Goal: Task Accomplishment & Management: Complete application form

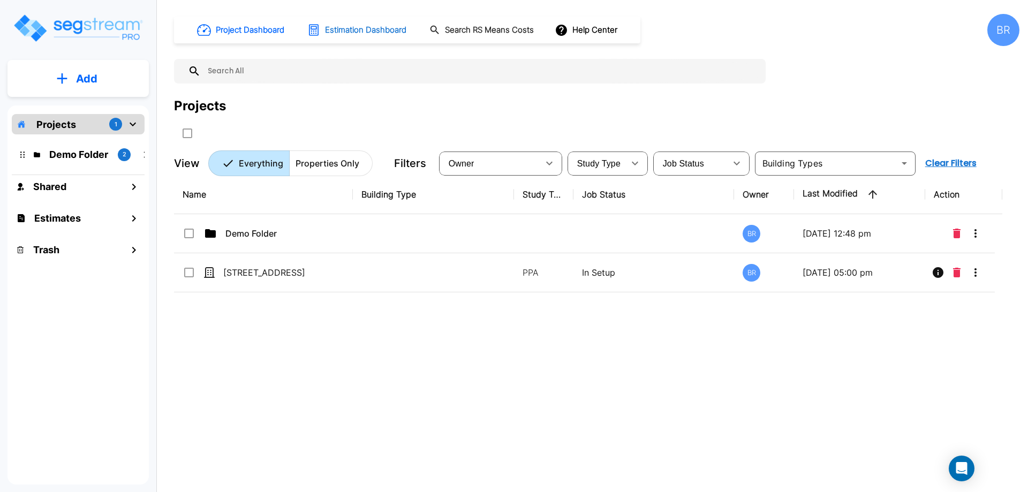
click at [354, 26] on h1 "Estimation Dashboard" at bounding box center [365, 30] width 81 height 12
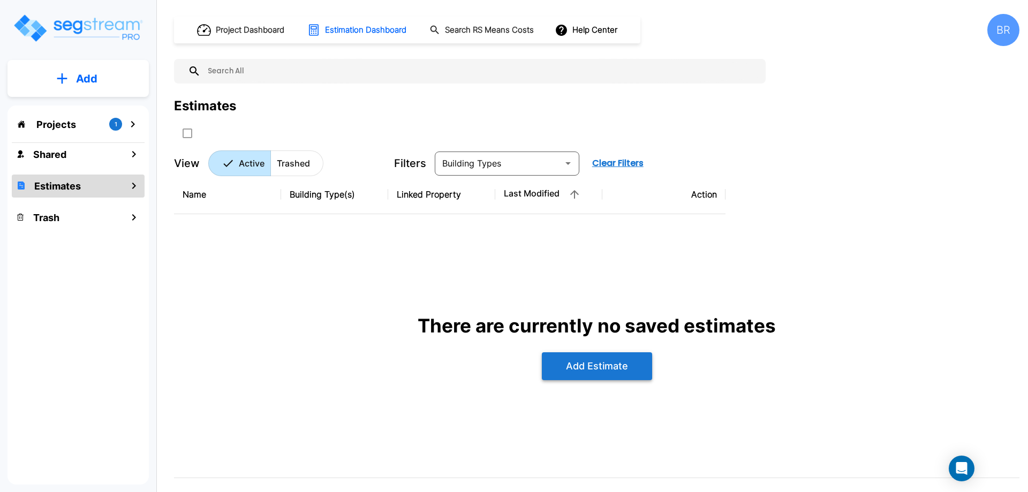
click at [605, 355] on button "Add Estimate" at bounding box center [597, 366] width 110 height 28
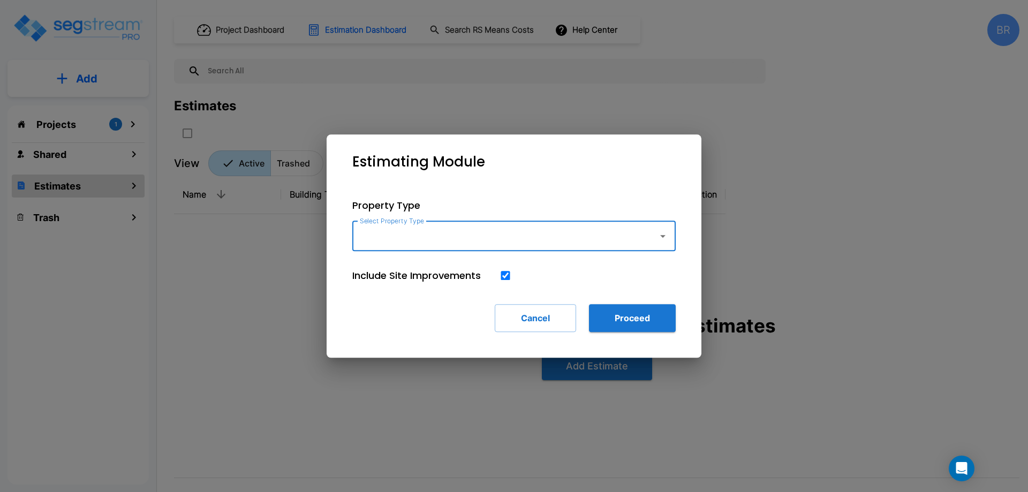
click at [402, 239] on input "Select Property Type" at bounding box center [502, 236] width 291 height 20
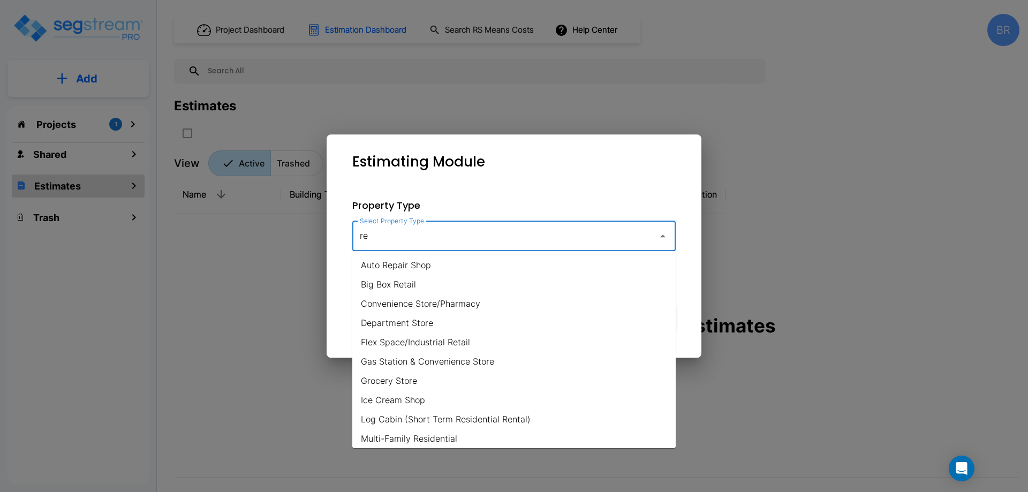
type input "r"
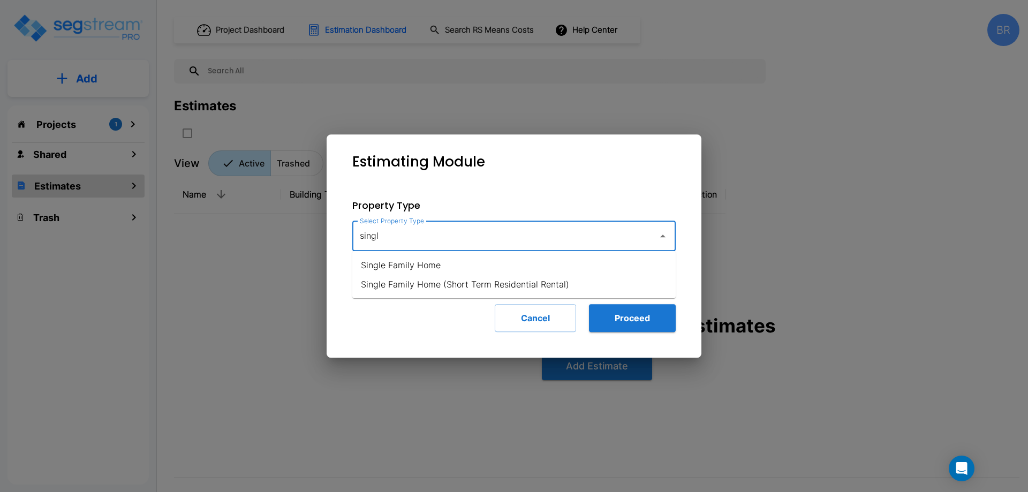
click at [442, 263] on li "Single Family Home" at bounding box center [514, 265] width 324 height 19
type input "Single Family Home"
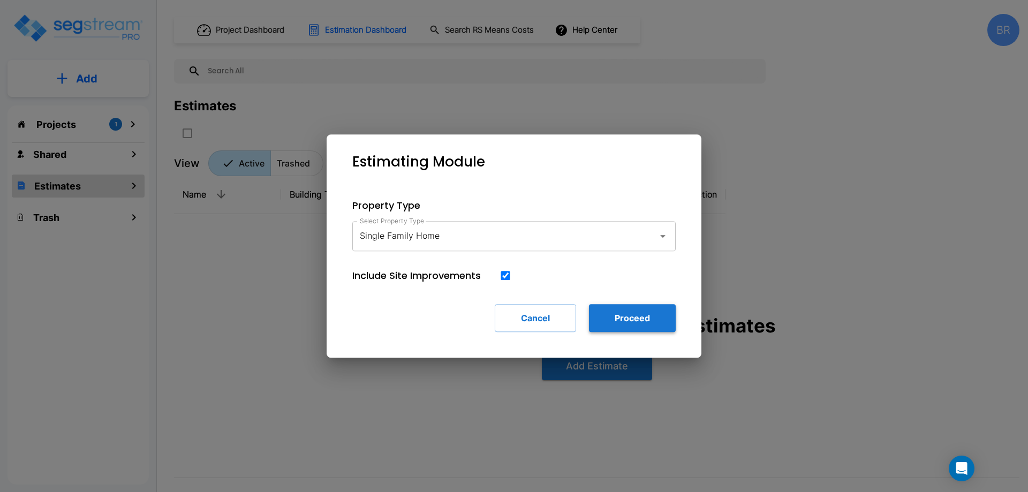
click at [625, 318] on button "Proceed" at bounding box center [632, 318] width 87 height 28
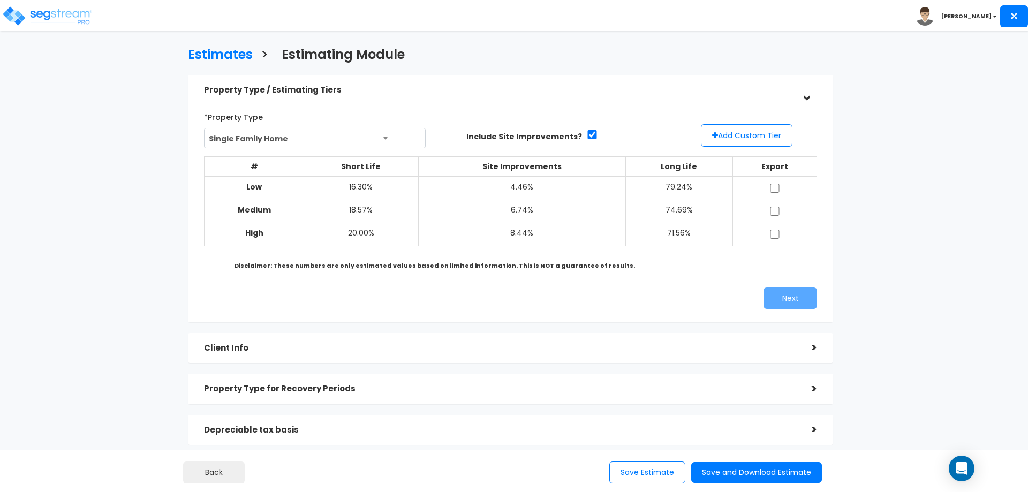
click at [278, 209] on td "Medium" at bounding box center [255, 211] width 100 height 23
click at [534, 199] on td "4.46%" at bounding box center [522, 189] width 208 height 24
click at [522, 208] on td "6.74%" at bounding box center [522, 211] width 208 height 23
drag, startPoint x: 433, startPoint y: 208, endPoint x: 389, endPoint y: 209, distance: 43.9
click at [396, 209] on tr "Medium 18.57% 6.74% 74.69%" at bounding box center [511, 211] width 613 height 23
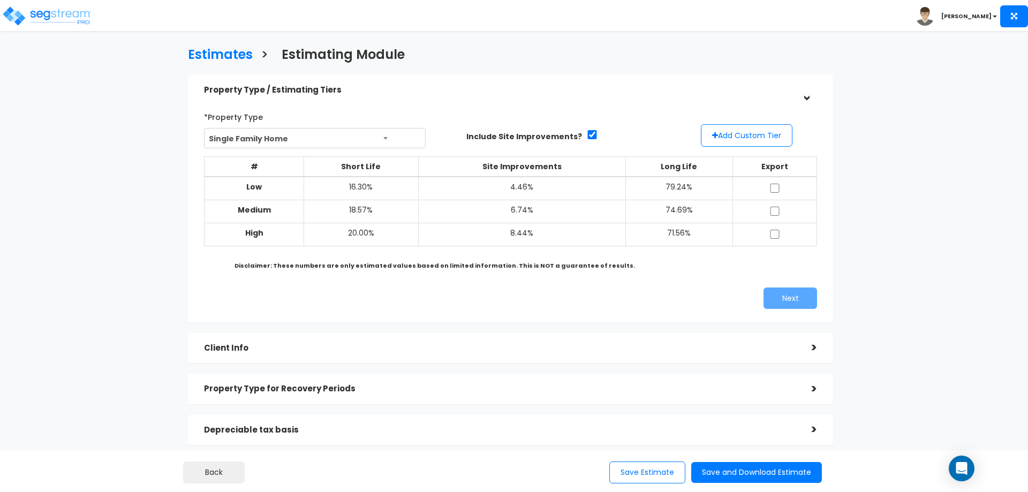
click at [353, 208] on td "18.57%" at bounding box center [361, 211] width 115 height 23
click at [817, 353] on div ">" at bounding box center [806, 348] width 21 height 17
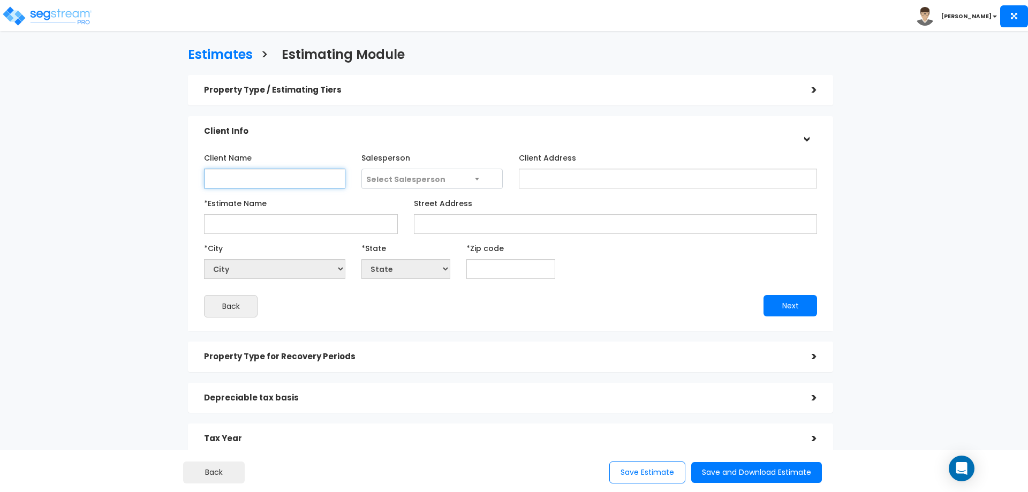
click at [276, 179] on input "Client Name" at bounding box center [274, 179] width 141 height 20
type input "[PERSON_NAME]"
click at [391, 178] on span "Select Salesperson" at bounding box center [405, 179] width 79 height 11
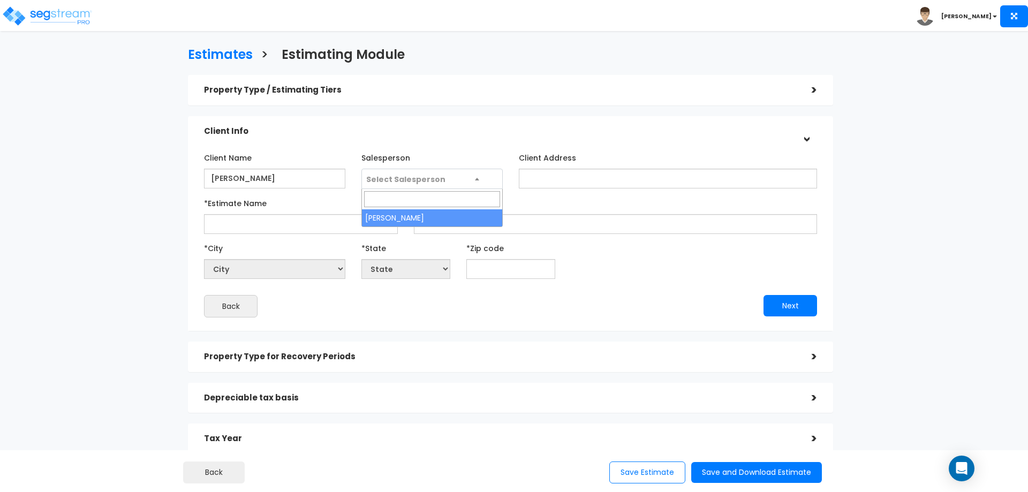
select select "254"
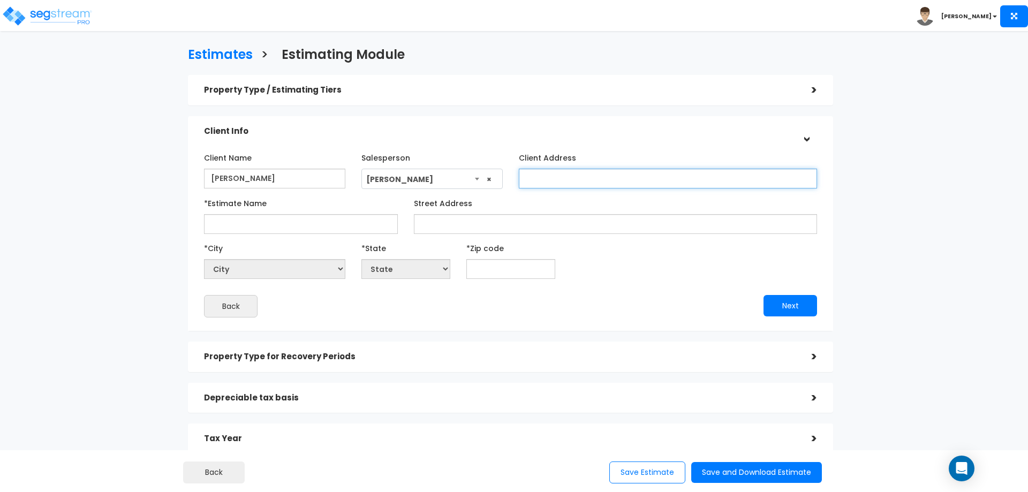
click at [532, 179] on input "Client Address" at bounding box center [668, 179] width 298 height 20
click at [460, 221] on input "Street Address" at bounding box center [615, 224] width 403 height 20
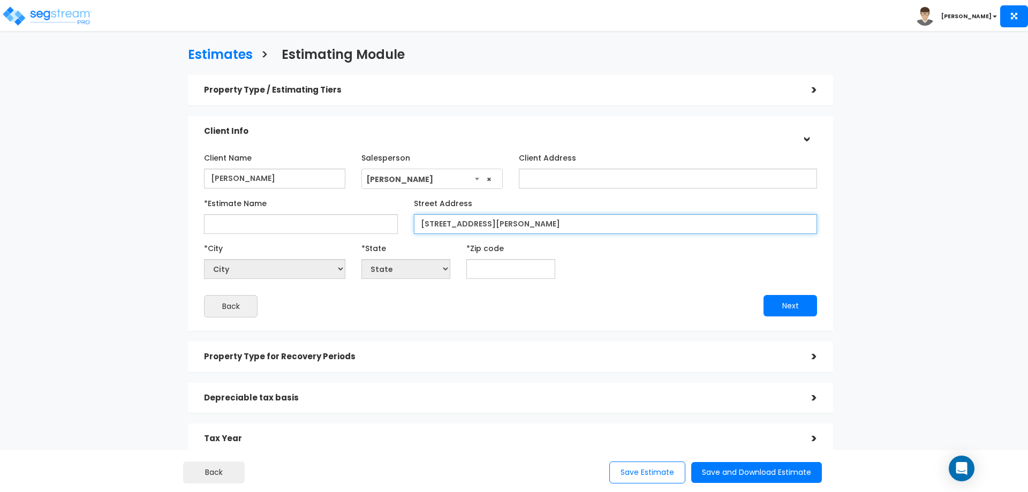
type input "[STREET_ADDRESS][PERSON_NAME]"
select select "National Average"
click at [515, 231] on input "[STREET_ADDRESS][PERSON_NAME]" at bounding box center [615, 224] width 403 height 20
click at [507, 270] on input "text" at bounding box center [511, 269] width 89 height 20
type input "83"
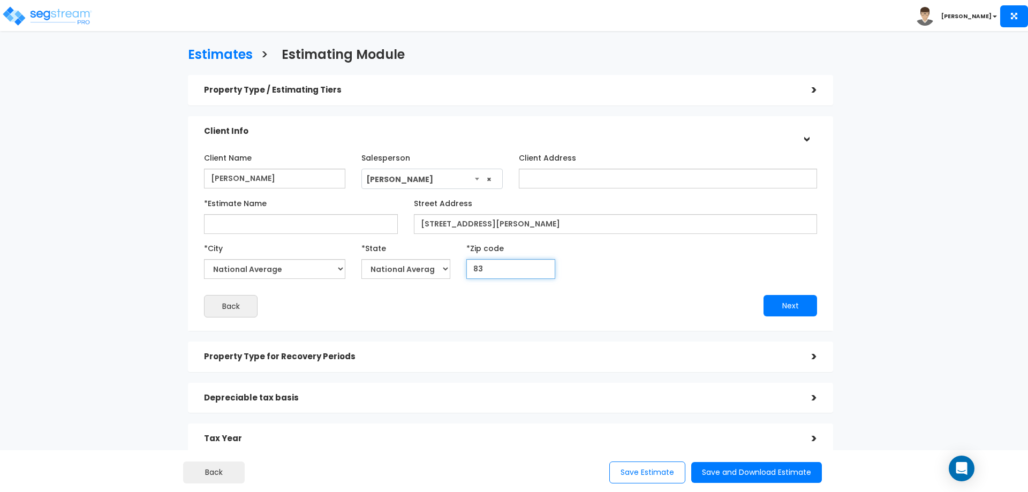
select select "CO"
type input "836"
select select "ID"
type input "83605"
click at [242, 222] on input "*Estimate Name" at bounding box center [301, 224] width 194 height 20
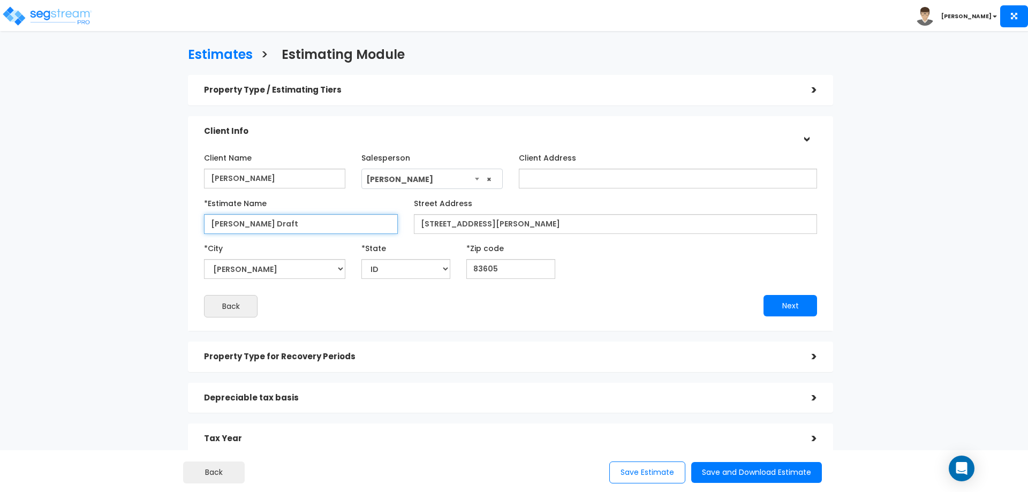
type input "[PERSON_NAME] Draft"
click at [562, 175] on input "Client Address" at bounding box center [668, 179] width 298 height 20
type input "3"
click at [790, 306] on button "Next" at bounding box center [791, 305] width 54 height 21
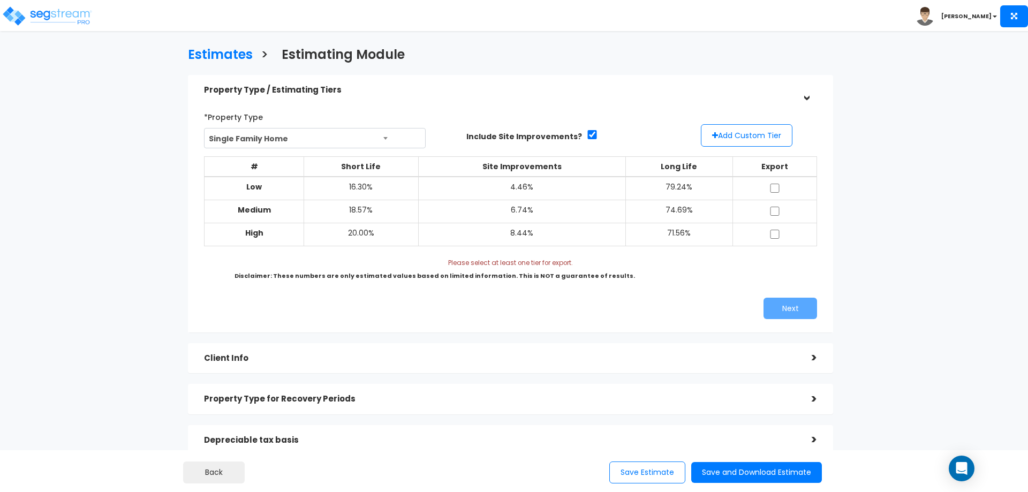
click at [795, 358] on h5 "Client Info" at bounding box center [500, 358] width 592 height 9
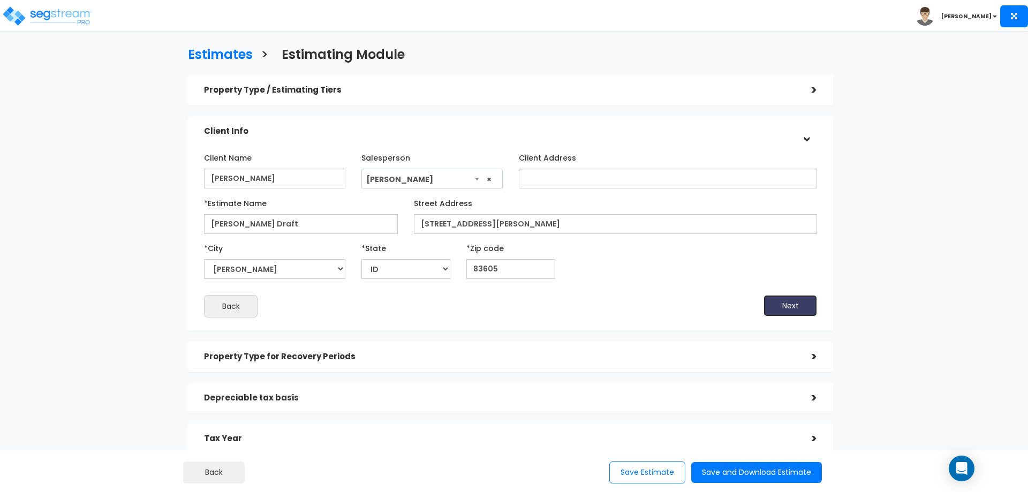
click at [787, 303] on button "Next" at bounding box center [791, 305] width 54 height 21
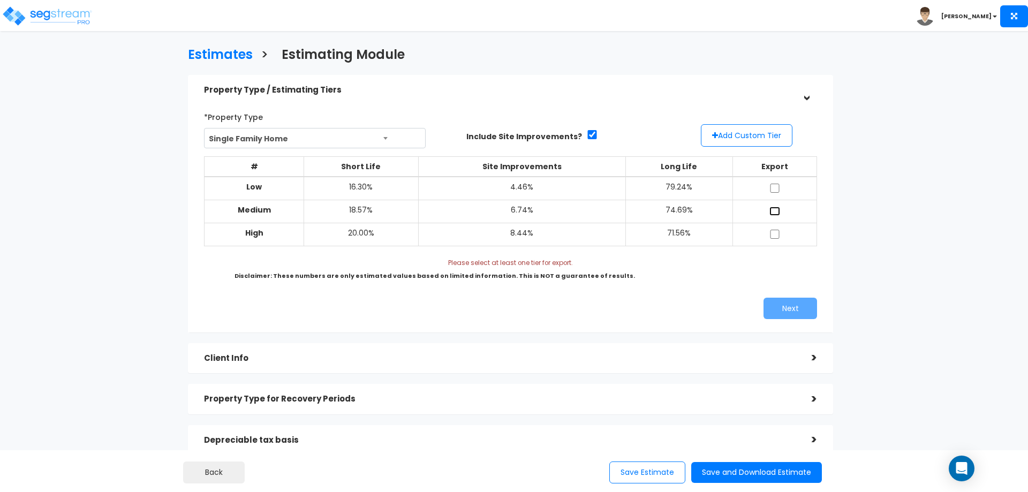
click at [775, 213] on input "checkbox" at bounding box center [775, 211] width 11 height 9
checkbox input "true"
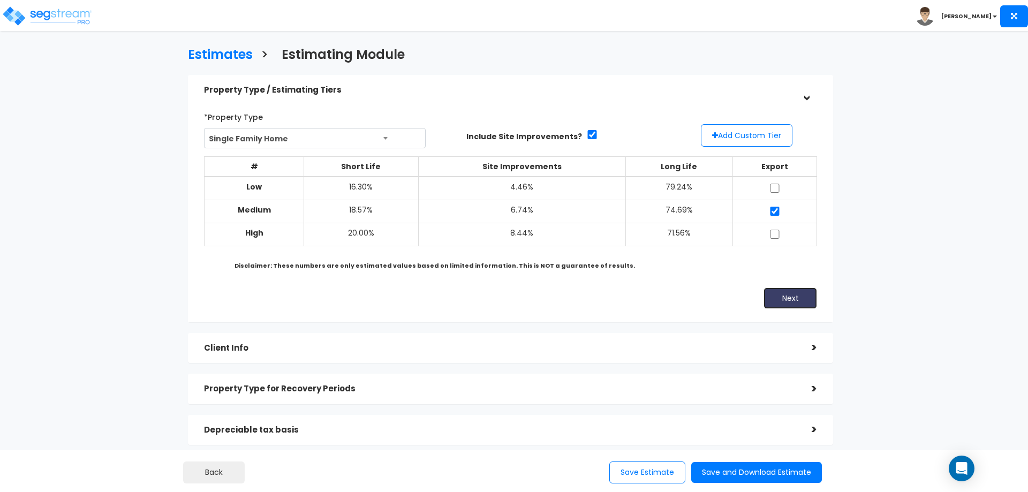
click at [788, 295] on button "Next" at bounding box center [791, 298] width 54 height 21
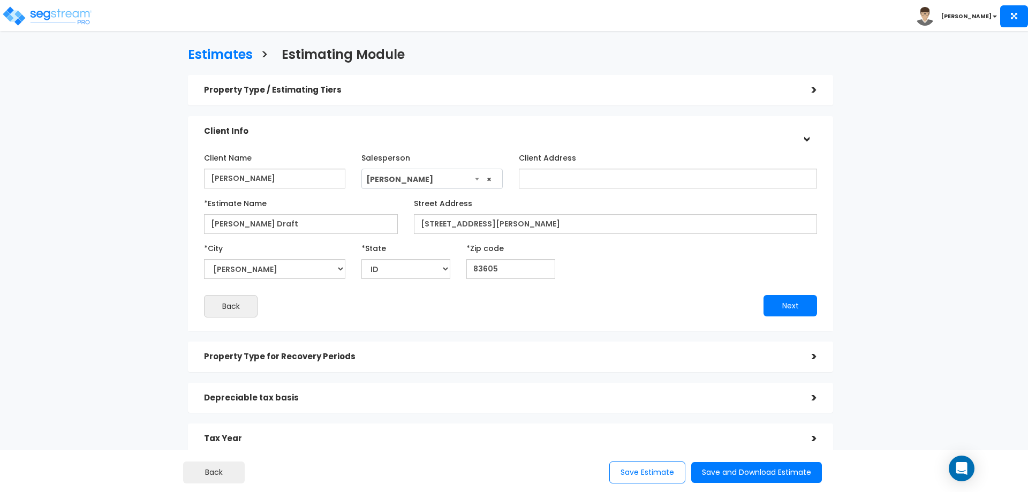
click at [788, 295] on div "Client Name [PERSON_NAME] Salesperson Select Salesperson" at bounding box center [510, 233] width 613 height 169
click at [789, 302] on button "Next" at bounding box center [791, 305] width 54 height 21
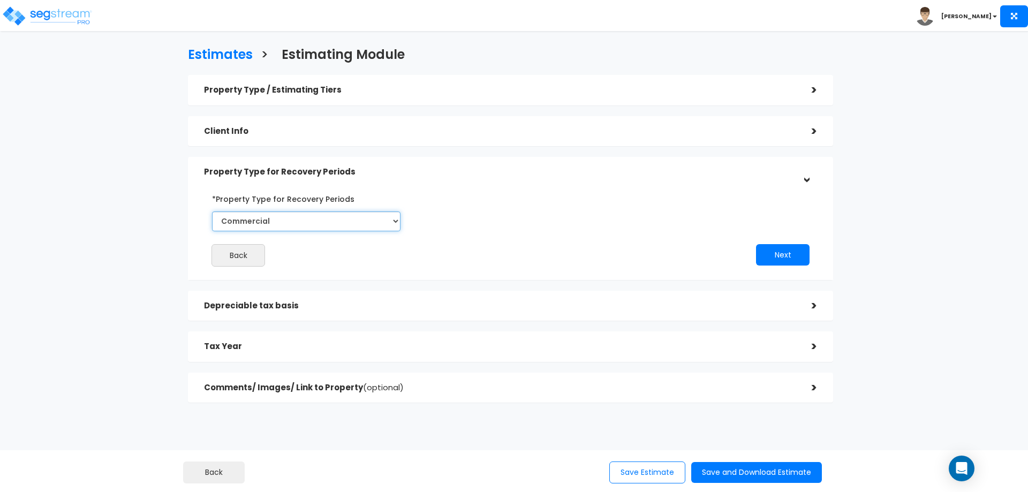
click at [285, 228] on select "Commercial Residential" at bounding box center [306, 222] width 189 height 20
select select "Residential"
click at [212, 212] on select "Commercial Residential" at bounding box center [306, 222] width 189 height 20
click at [770, 257] on button "Next" at bounding box center [783, 254] width 54 height 21
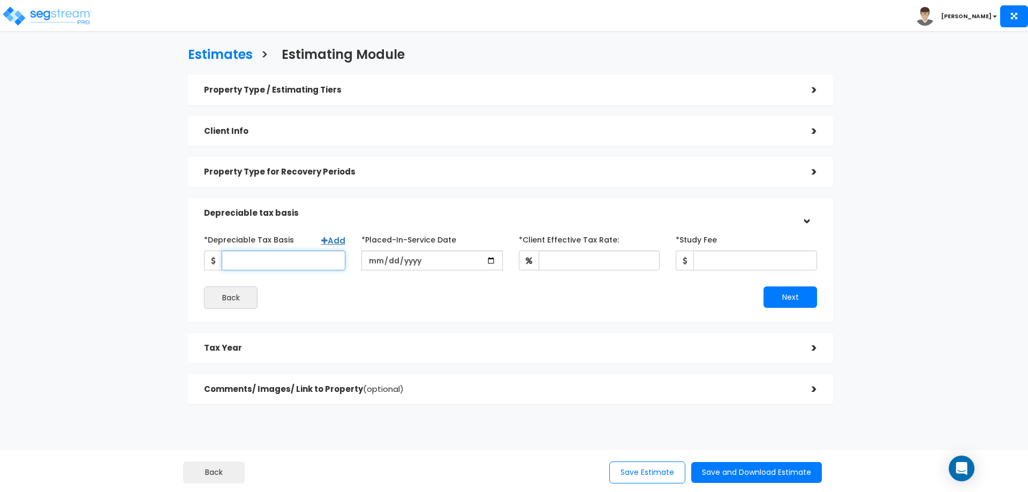
click at [253, 252] on input "*Depreciable Tax Basis" at bounding box center [284, 261] width 124 height 20
click at [276, 266] on input "*Depreciable Tax Basis" at bounding box center [284, 261] width 124 height 20
type input "192,000"
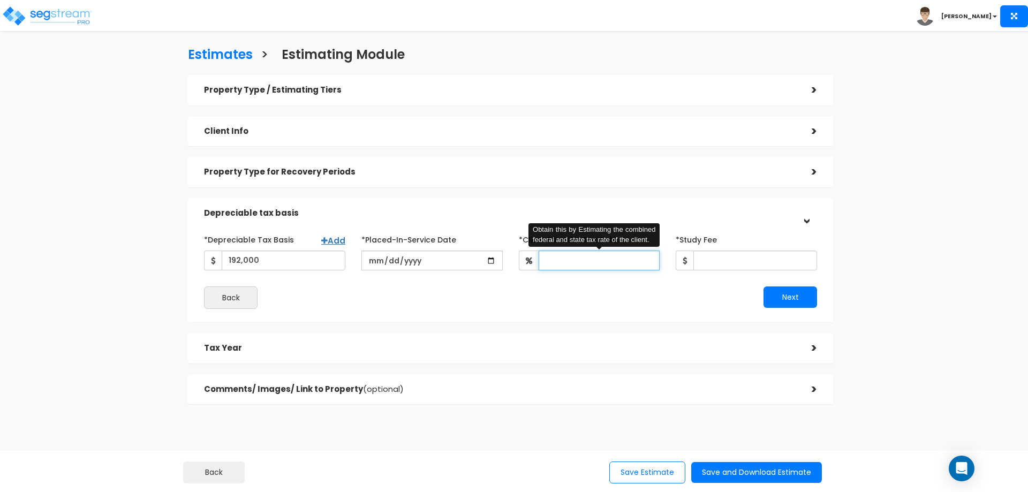
click at [553, 262] on input "*Client Effective Tax Rate:" at bounding box center [600, 261] width 122 height 20
click at [560, 284] on div "*Depreciable Tax Basis Add 192,000 *Placed-In-Service Date *Study Fee" at bounding box center [510, 270] width 613 height 78
click at [561, 265] on input "*Client Effective Tax Rate:" at bounding box center [600, 261] width 122 height 20
type input "15"
click at [425, 254] on input "date" at bounding box center [432, 261] width 141 height 20
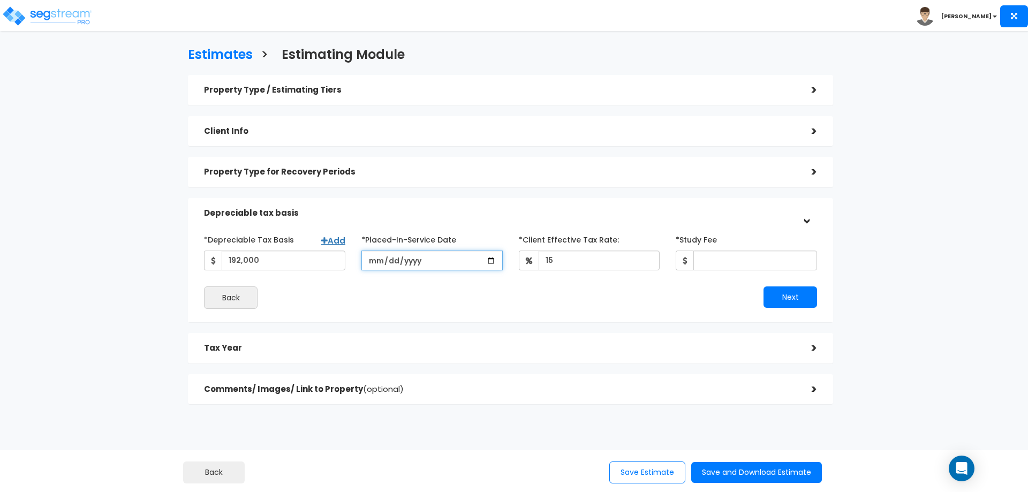
click at [411, 263] on input "date" at bounding box center [432, 261] width 141 height 20
click at [375, 264] on input "date" at bounding box center [432, 261] width 141 height 20
type input "[DATE]"
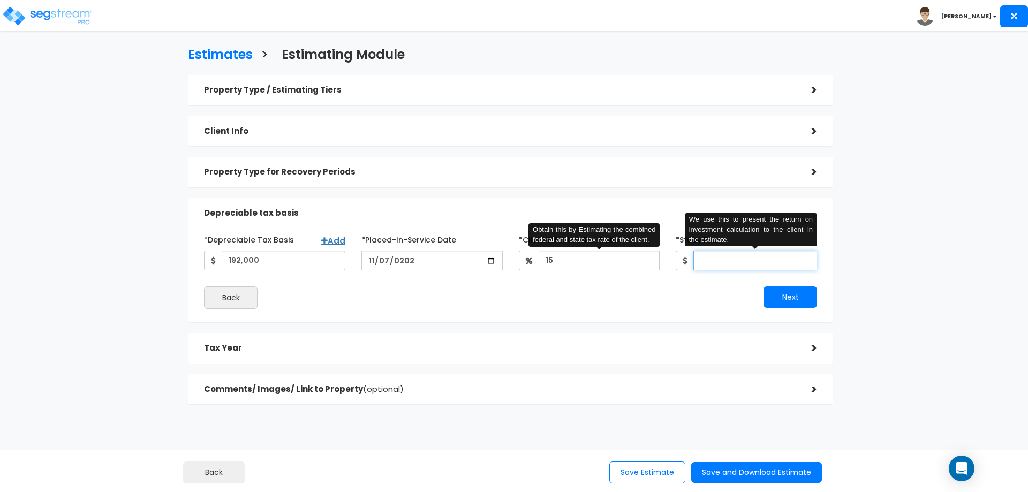
click at [732, 270] on input "*Study Fee" at bounding box center [756, 261] width 124 height 20
type input "2,000"
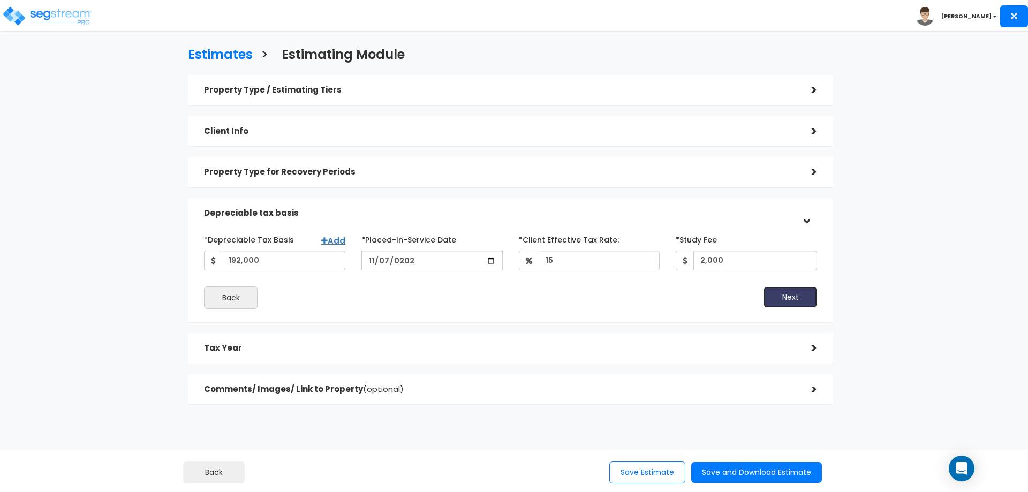
click at [774, 299] on button "Next" at bounding box center [791, 297] width 54 height 21
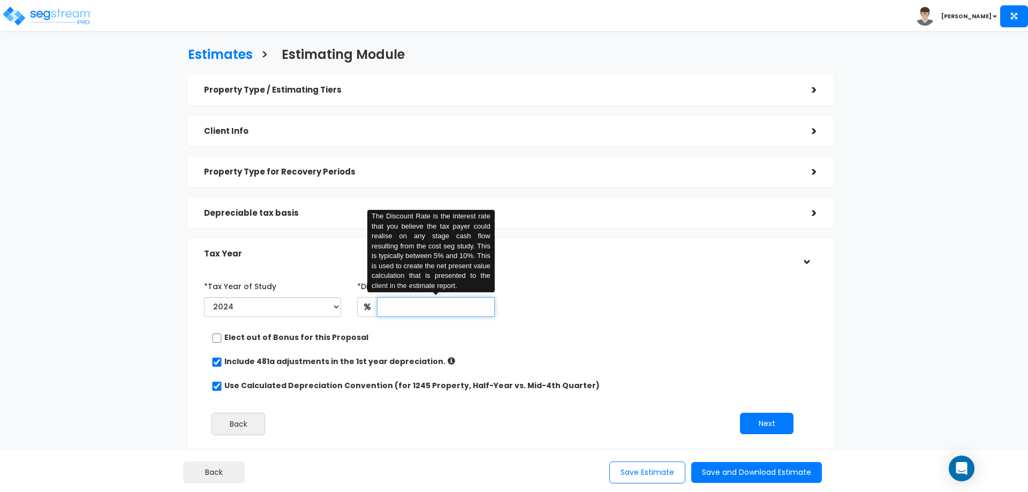
click at [414, 307] on input "text" at bounding box center [435, 307] width 117 height 20
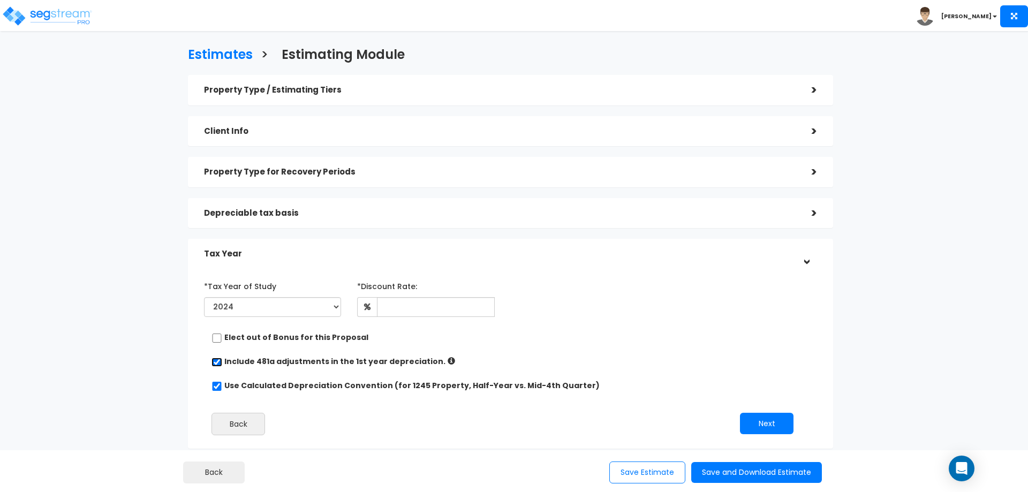
click at [214, 366] on input "checkbox" at bounding box center [217, 362] width 11 height 9
checkbox input "false"
click at [782, 427] on button "Next" at bounding box center [767, 423] width 54 height 21
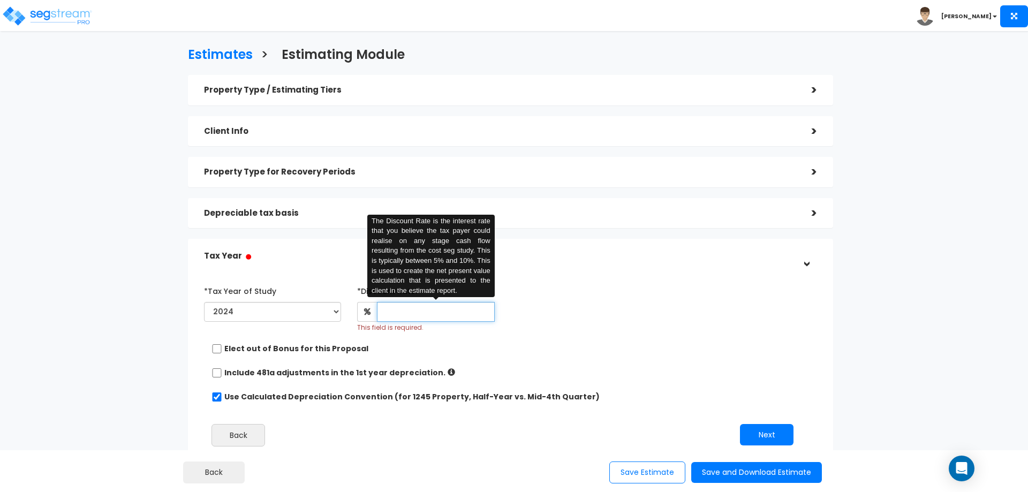
click at [402, 314] on input "text" at bounding box center [435, 312] width 117 height 20
type input "5"
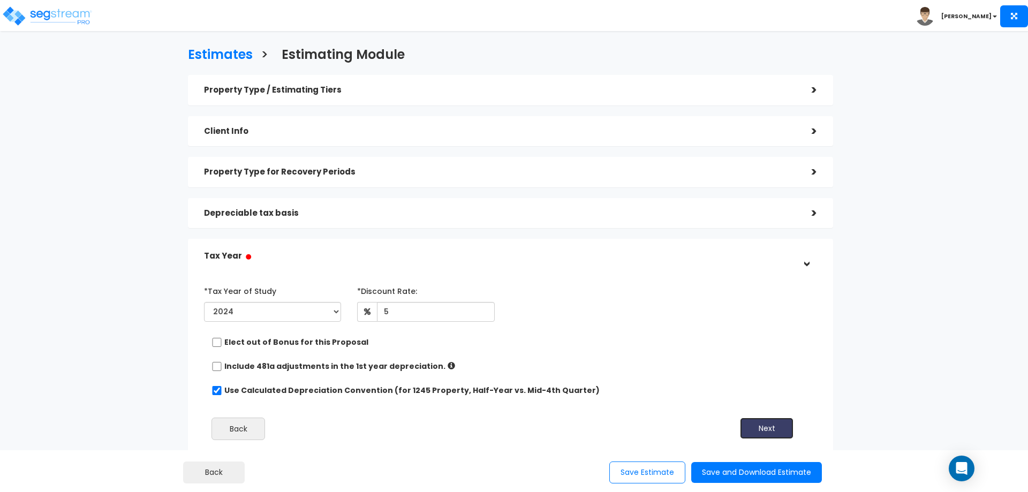
click at [755, 425] on button "Next" at bounding box center [767, 428] width 54 height 21
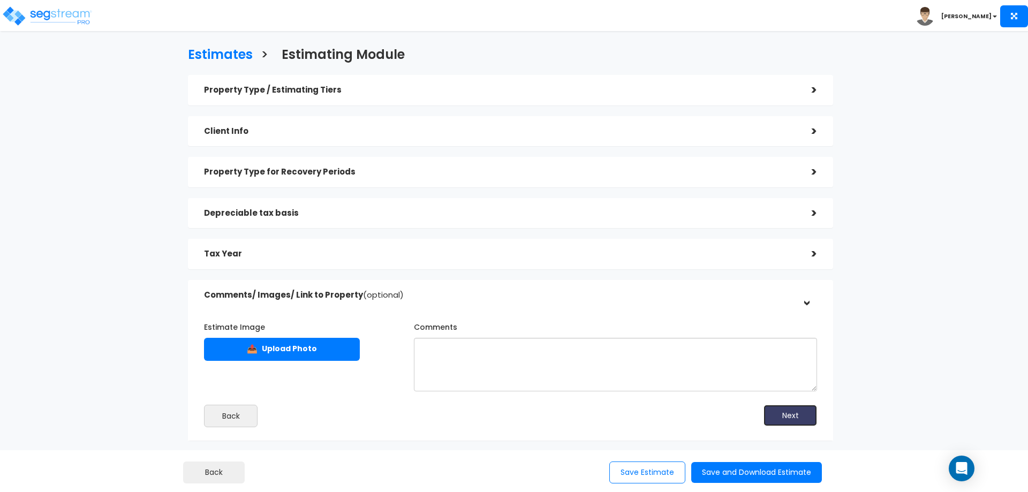
click at [794, 416] on button "Next" at bounding box center [791, 415] width 54 height 21
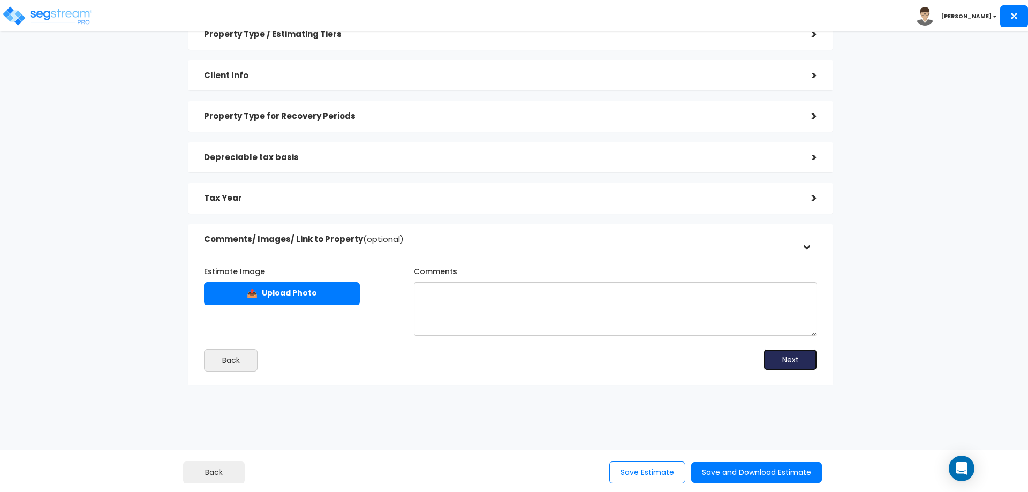
scroll to position [56, 0]
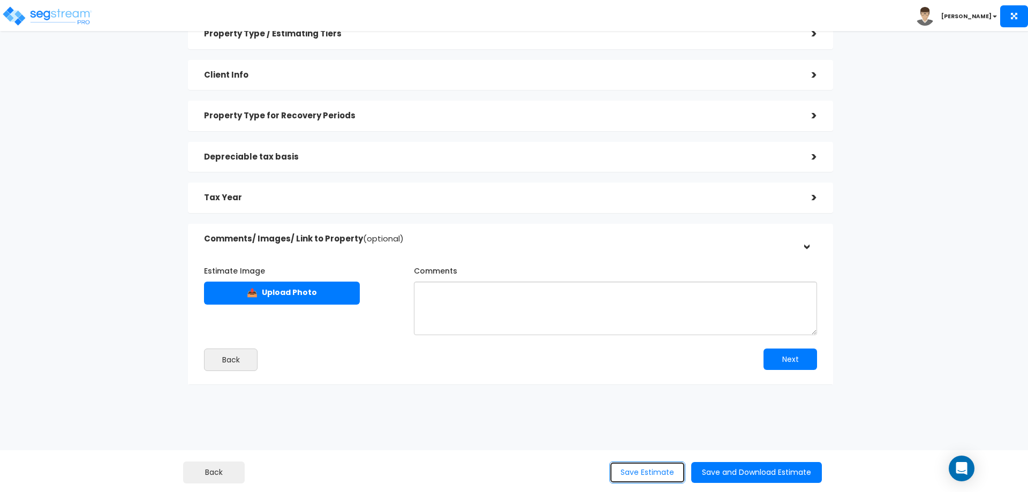
click at [639, 474] on button "Save Estimate" at bounding box center [648, 473] width 76 height 22
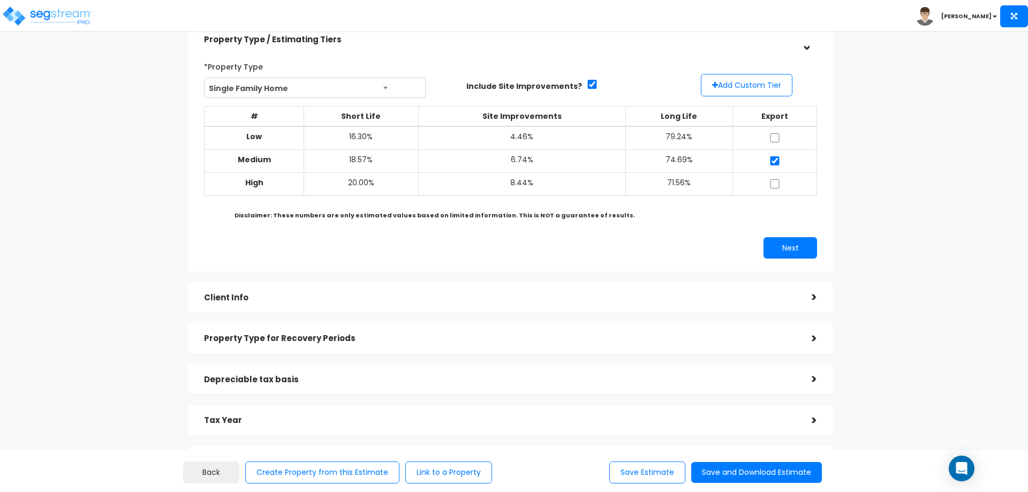
scroll to position [142, 0]
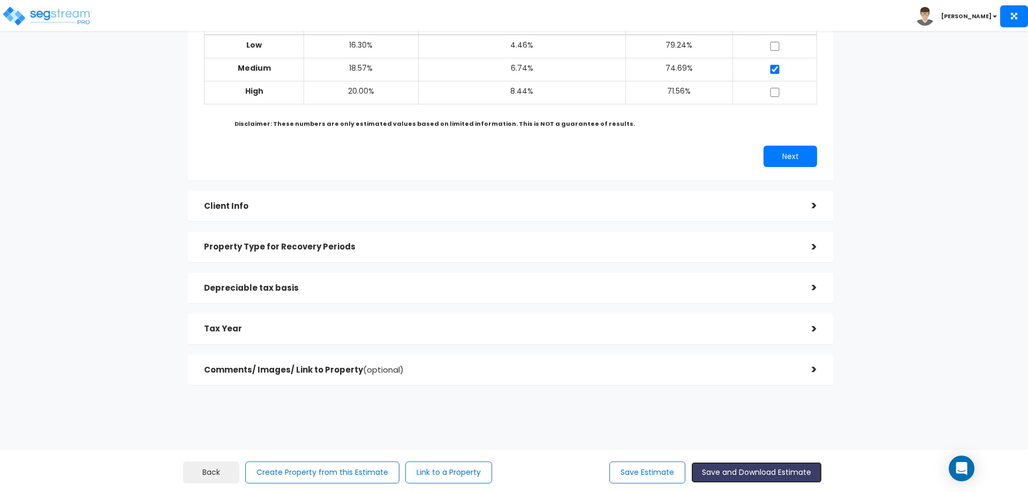
click at [740, 475] on button "Save and Download Estimate" at bounding box center [757, 472] width 131 height 21
